Goal: Use online tool/utility: Use online tool/utility

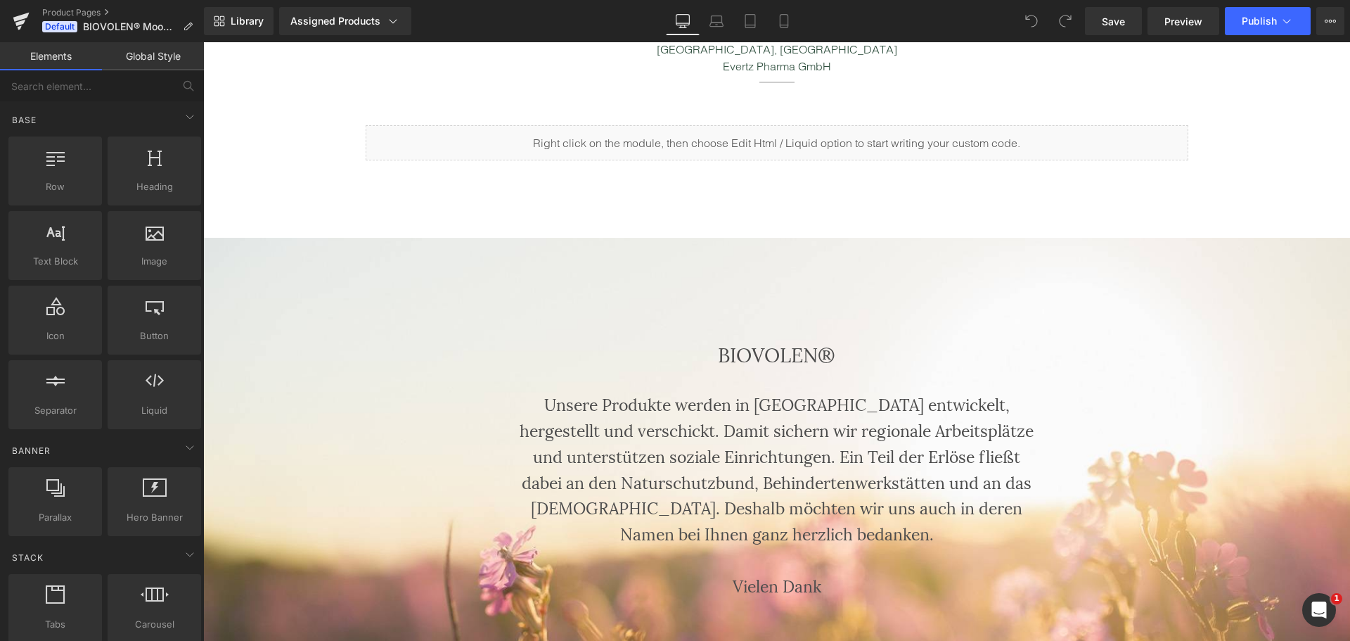
scroll to position [2251, 0]
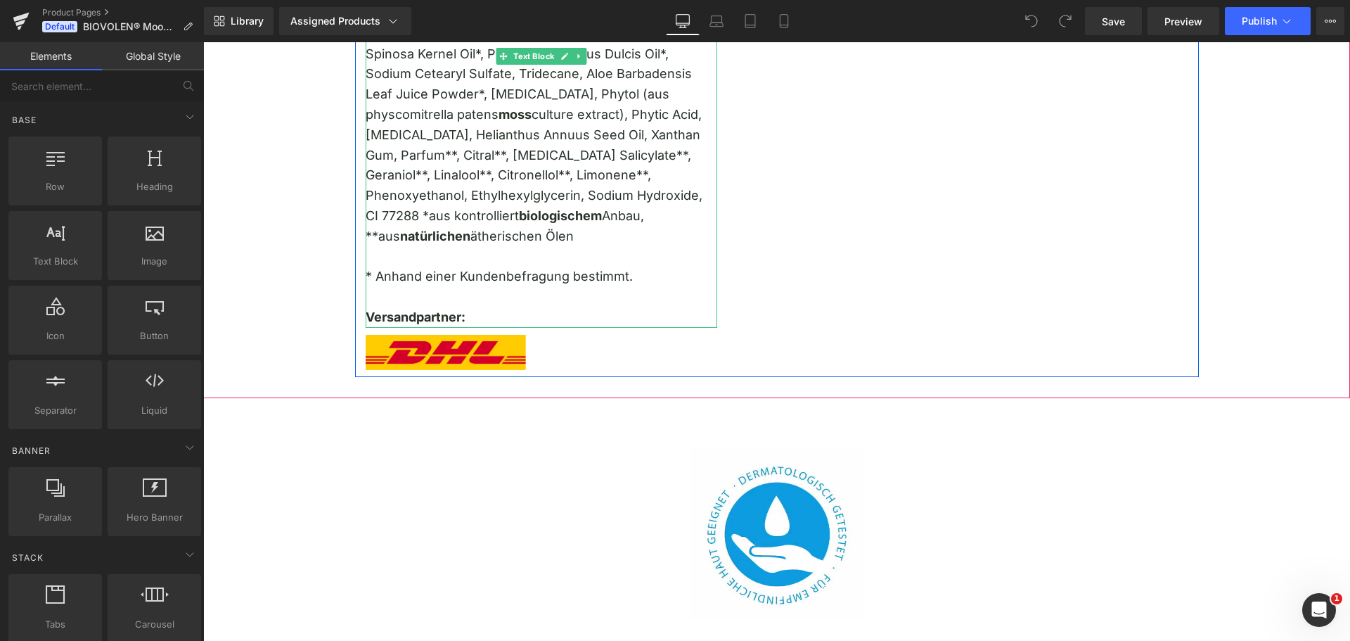
click at [529, 267] on p "* Anhand einer Kundenbefragung bestimmt." at bounding box center [542, 277] width 352 height 20
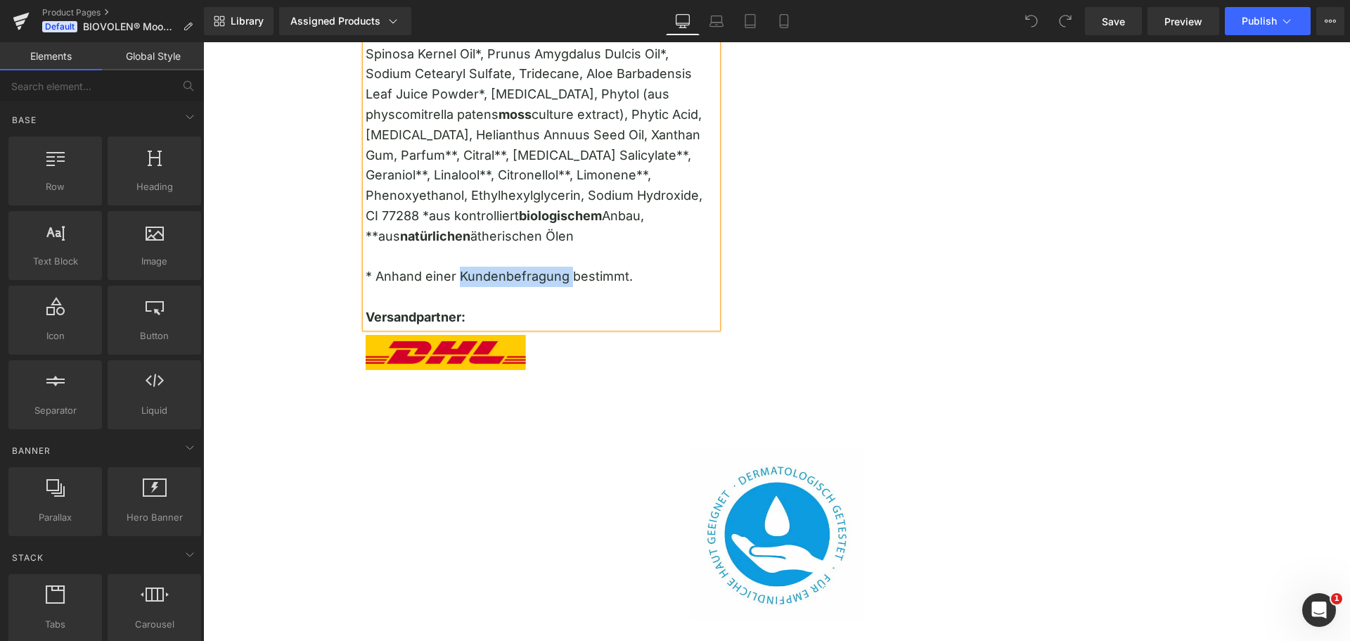
click at [529, 267] on p "* Anhand einer Kundenbefragung bestimmt." at bounding box center [542, 277] width 352 height 20
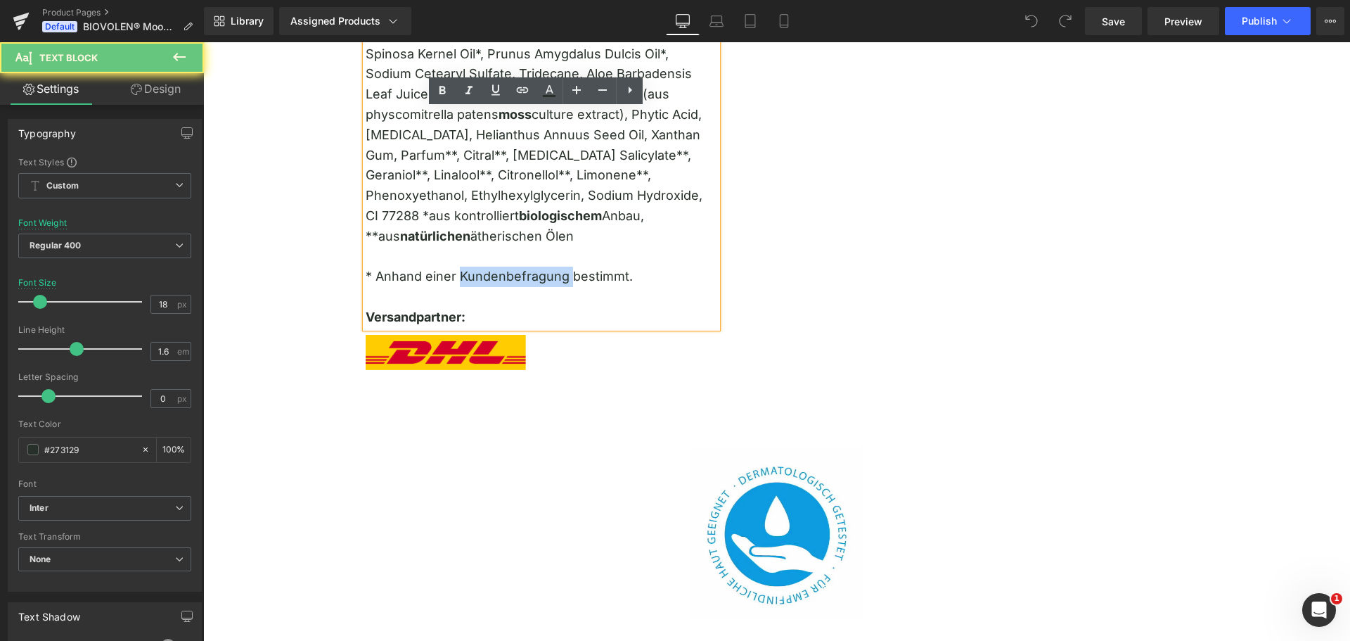
click at [536, 267] on p "* Anhand einer Kundenbefragung bestimmt." at bounding box center [542, 277] width 352 height 20
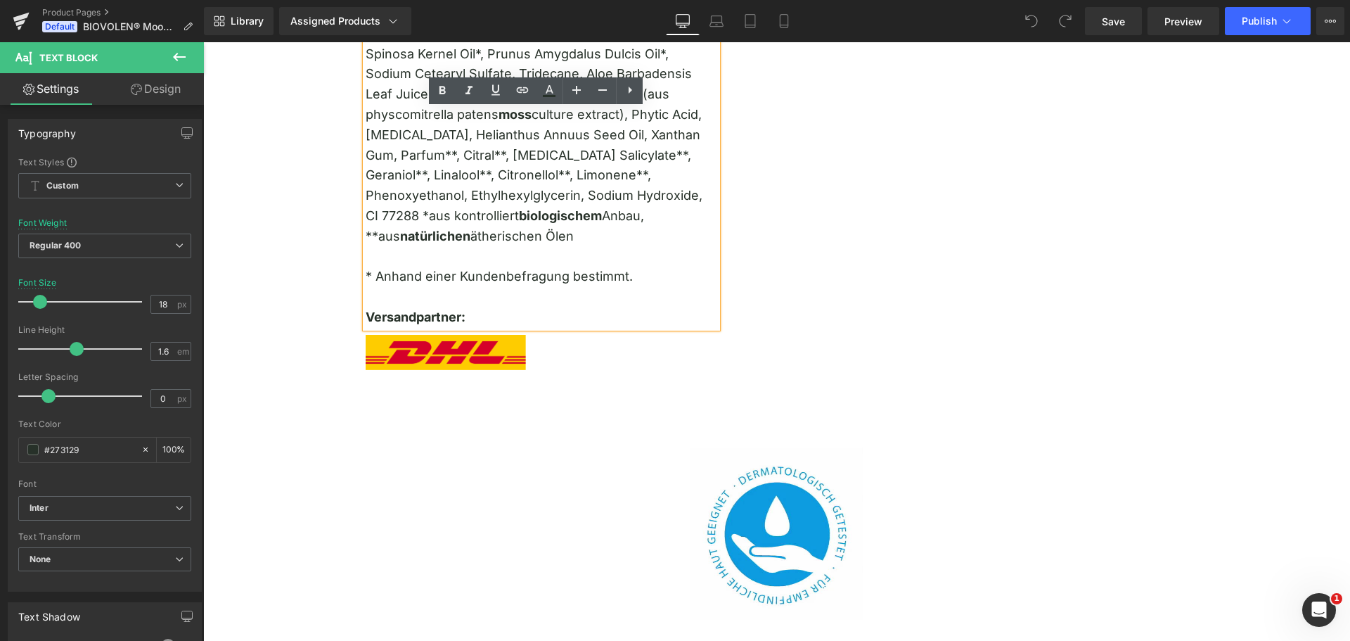
click at [642, 267] on p "* Anhand einer Kundenbefragung bestimmt." at bounding box center [542, 277] width 352 height 20
click at [584, 267] on p "* Anhand einer Kundenbefragung bestimmt." at bounding box center [542, 277] width 352 height 20
click at [581, 267] on p "* Anhand einer Kundenbefragung bestimmt." at bounding box center [542, 277] width 352 height 20
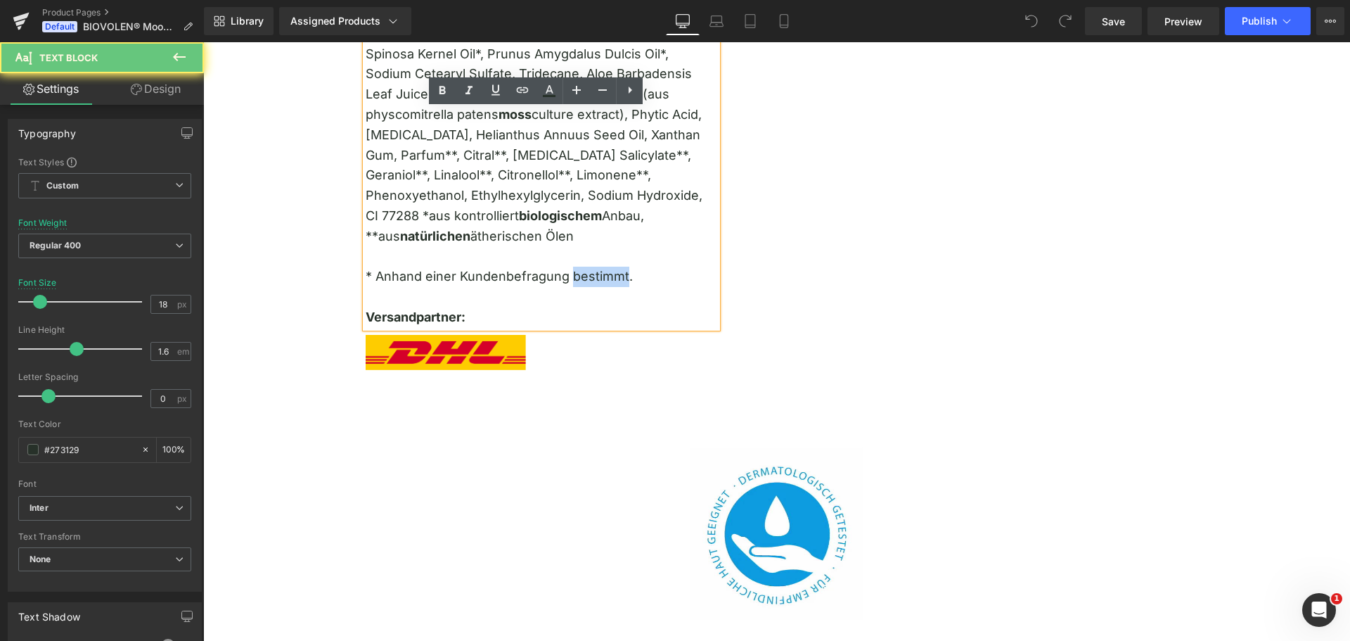
click at [581, 267] on p "* Anhand einer Kundenbefragung bestimmt." at bounding box center [542, 277] width 352 height 20
click at [579, 267] on p "* Anhand einer Kundenbefragung bestimmt." at bounding box center [542, 277] width 352 height 20
click at [632, 267] on p "* Anhand einer Kundenbefragung bestimmt." at bounding box center [542, 277] width 352 height 20
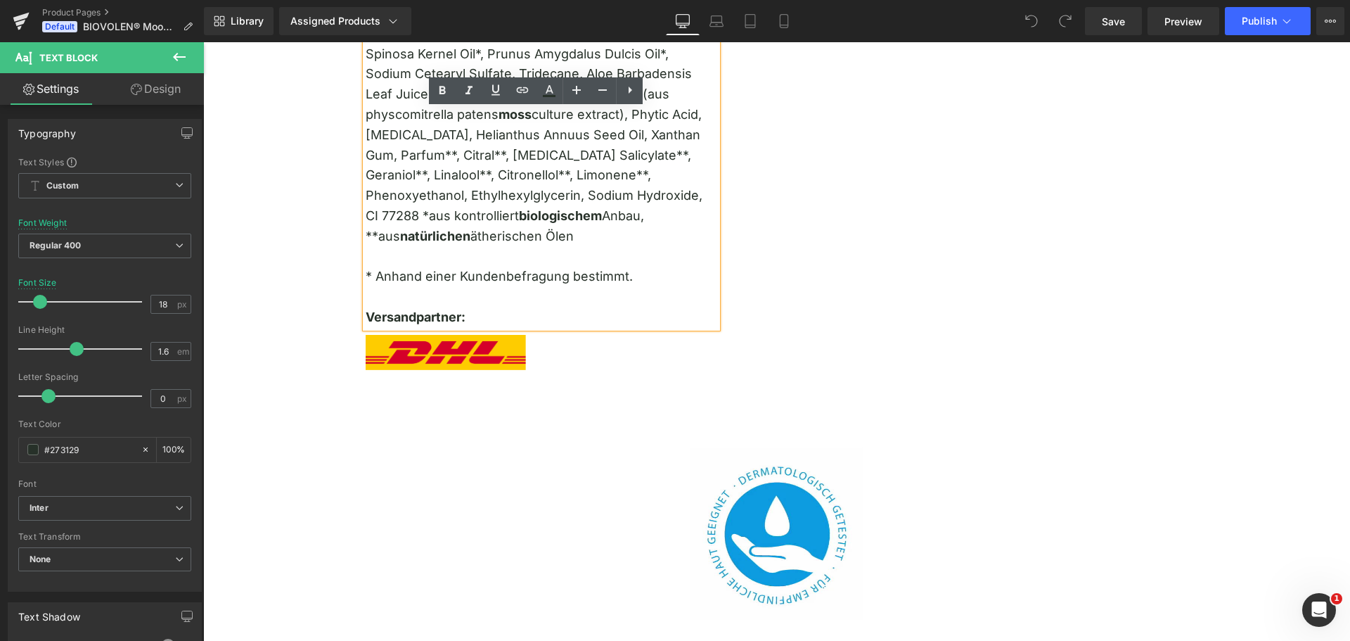
click at [647, 267] on p "* Anhand einer Kundenbefragung bestimmt." at bounding box center [542, 277] width 352 height 20
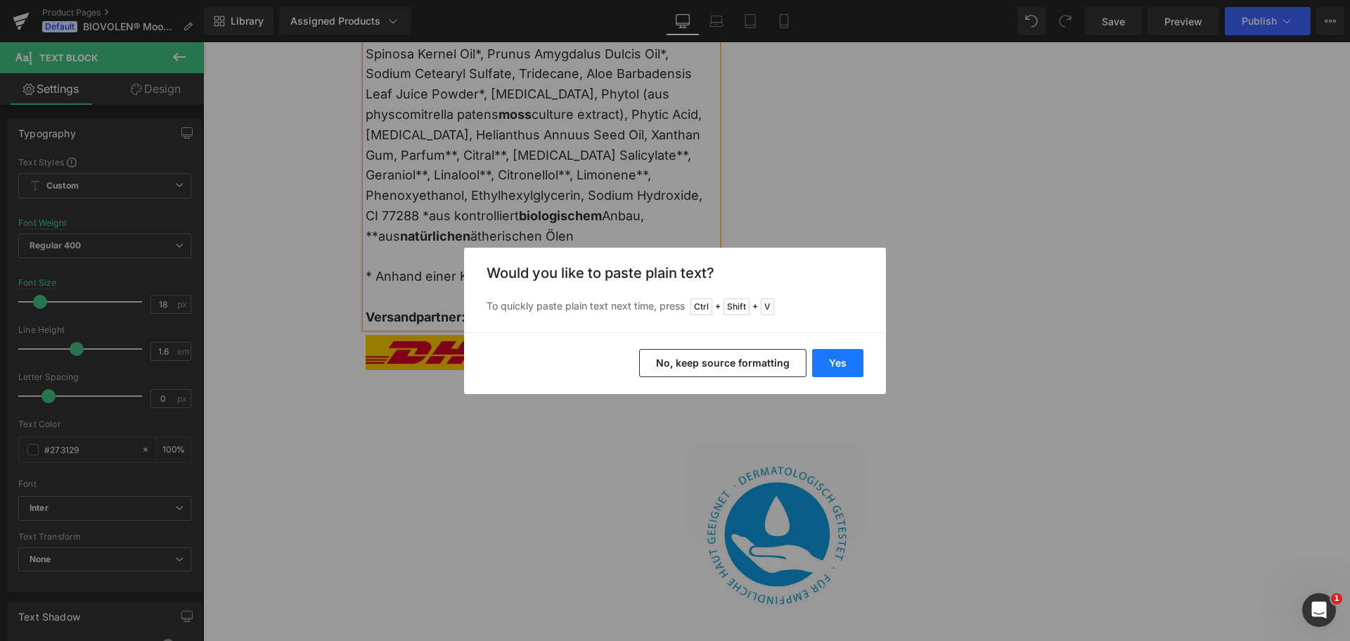
click at [838, 368] on button "Yes" at bounding box center [837, 363] width 51 height 28
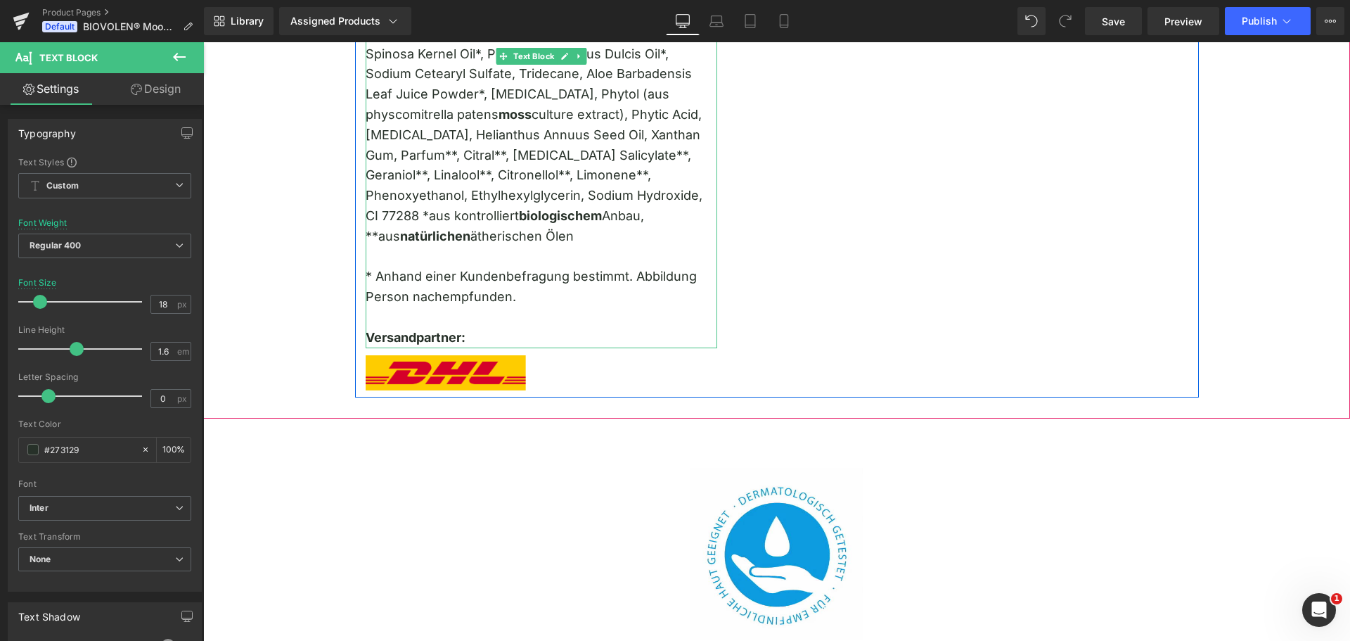
click at [395, 267] on p "* Anhand einer Kundenbefragung bestimmt. Abbildung Person nachempfunden." at bounding box center [542, 287] width 352 height 41
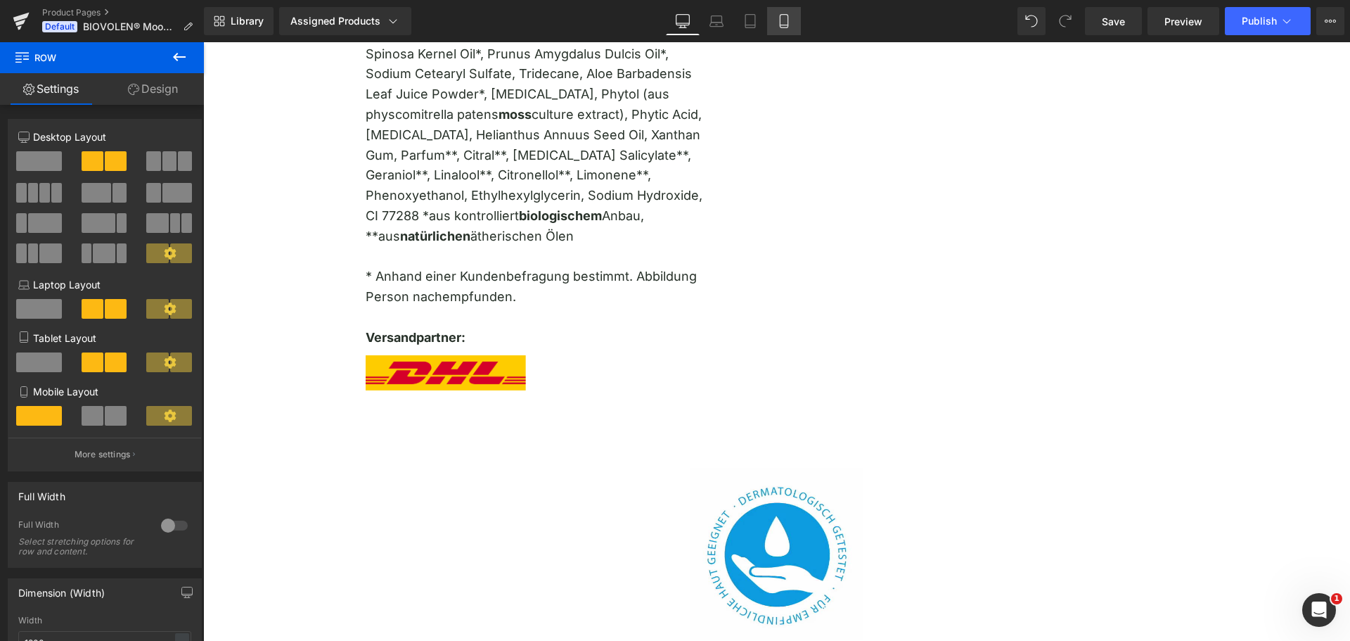
click at [796, 23] on link "Mobile" at bounding box center [784, 21] width 34 height 28
type input "100"
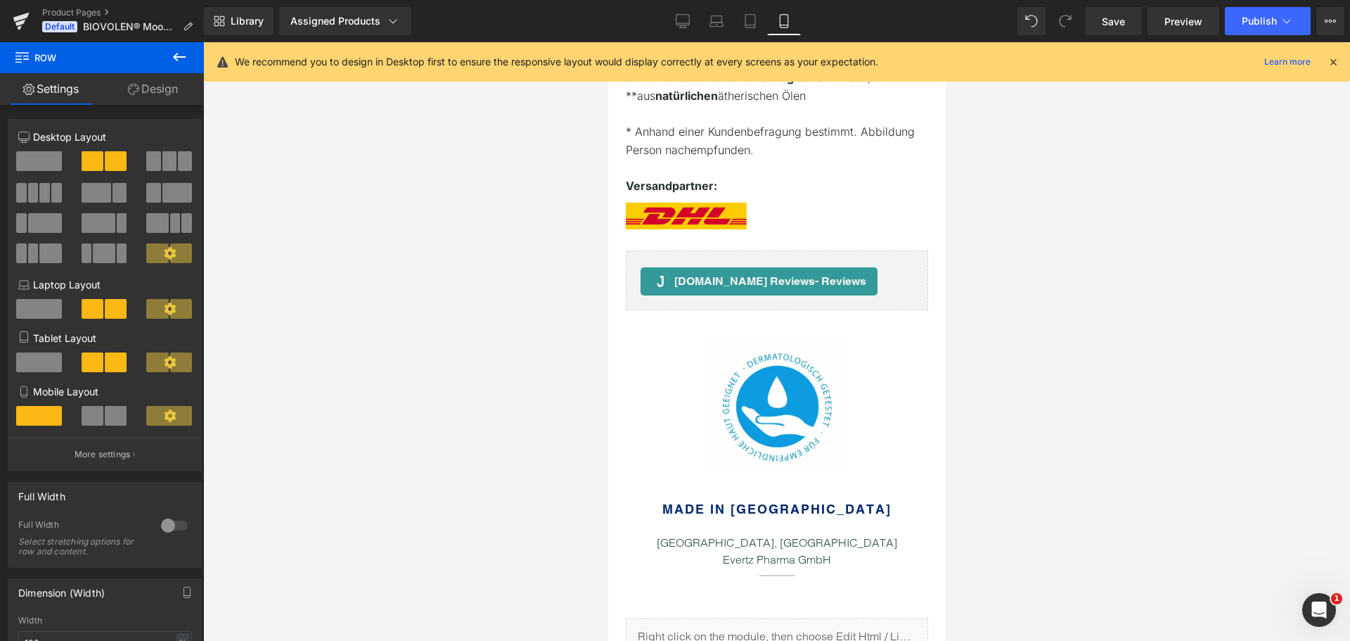
scroll to position [2402, 0]
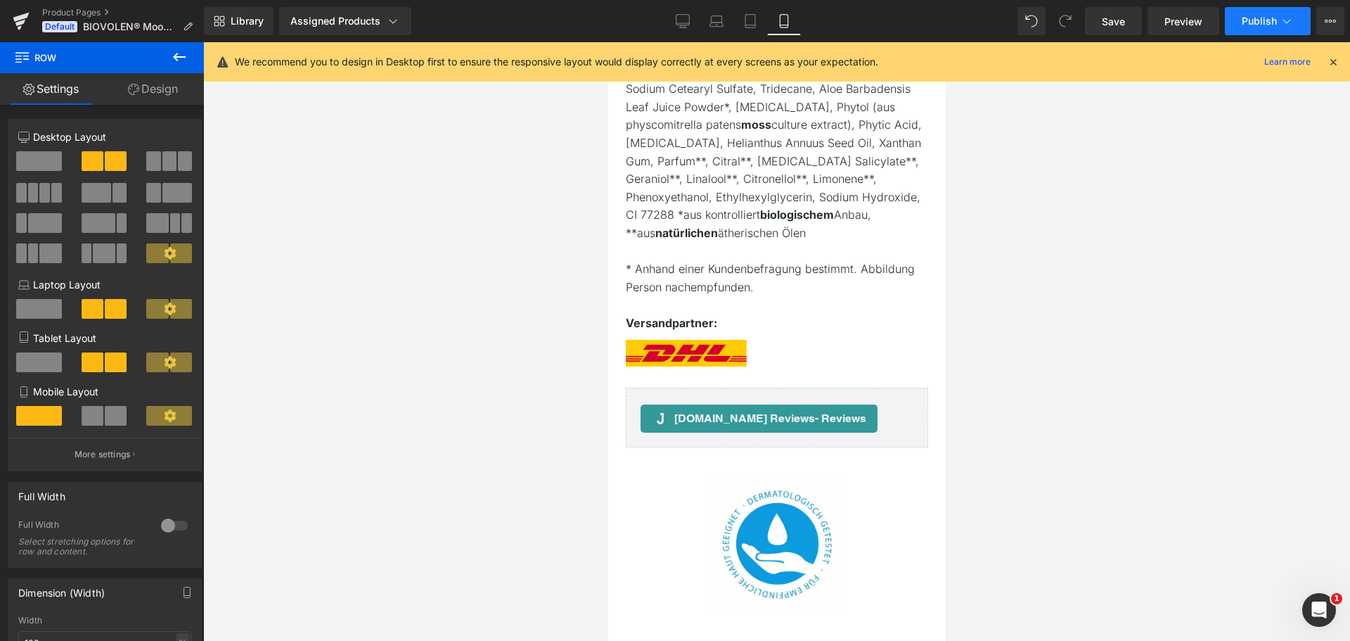
click at [1261, 23] on span "Publish" at bounding box center [1259, 20] width 35 height 11
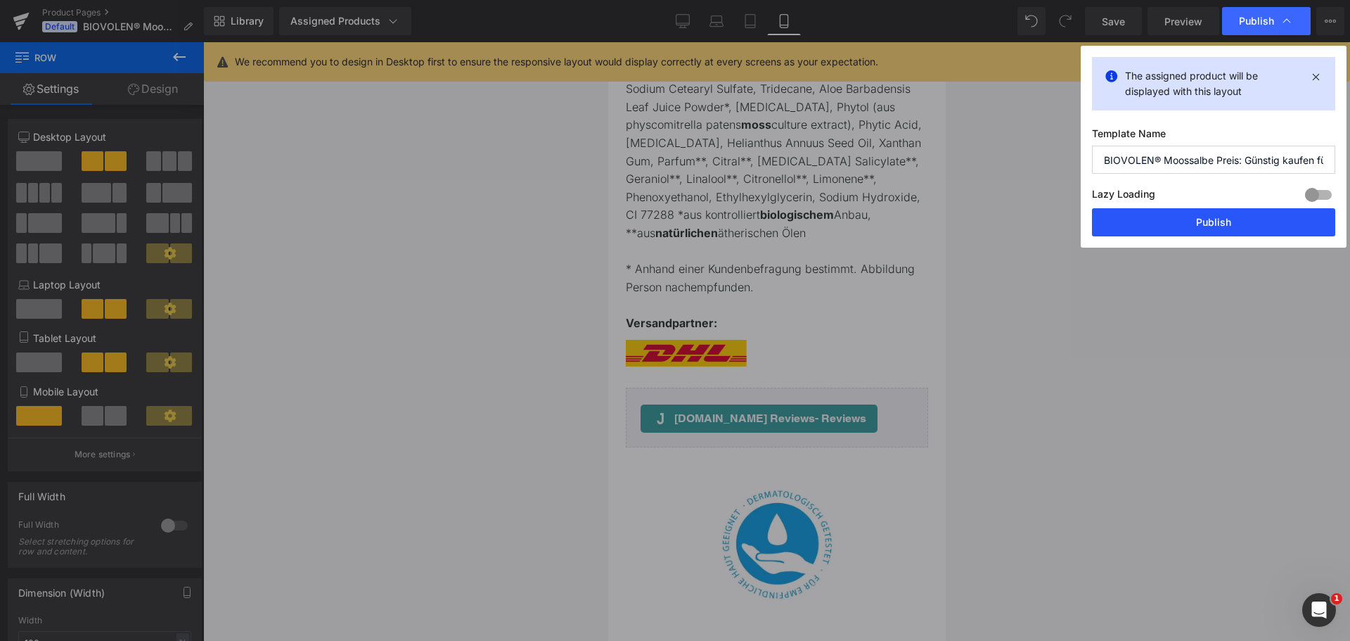
click at [1184, 222] on button "Publish" at bounding box center [1213, 222] width 243 height 28
